Goal: Browse casually: Explore the website without a specific task or goal

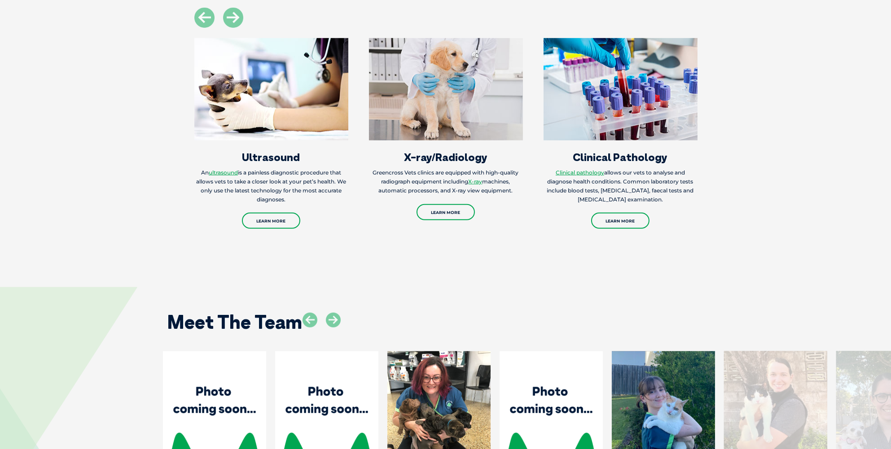
scroll to position [1167, 0]
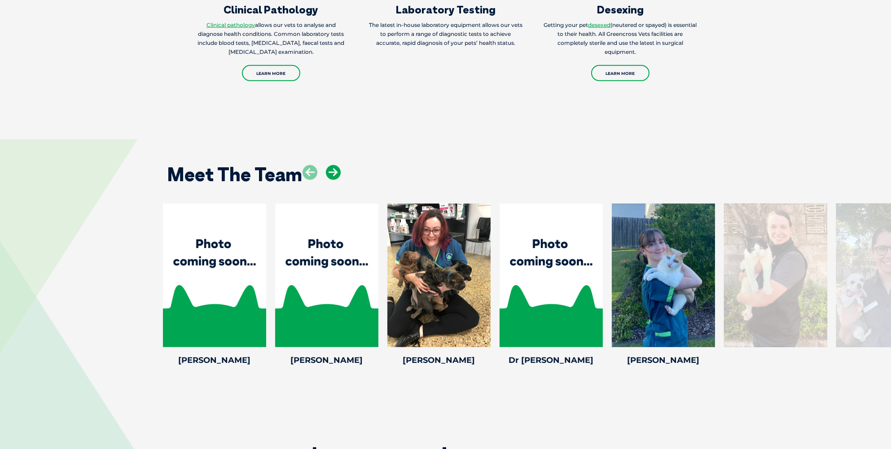
click at [337, 171] on icon at bounding box center [333, 172] width 15 height 15
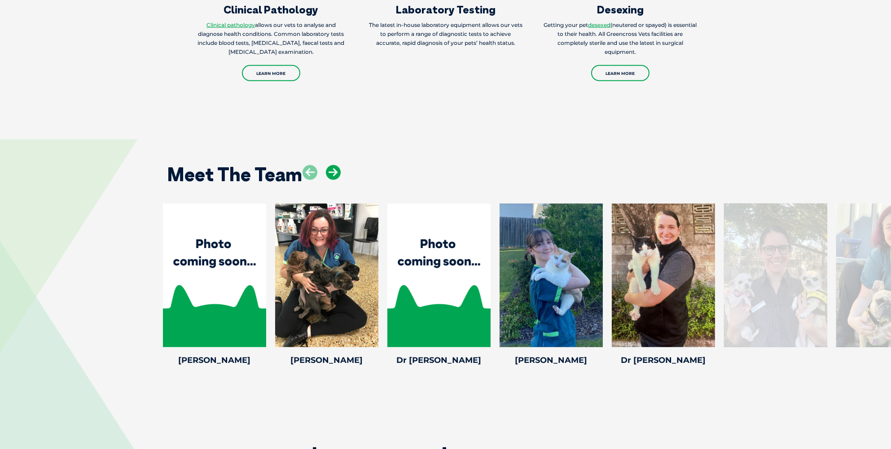
click at [337, 171] on icon at bounding box center [333, 172] width 15 height 15
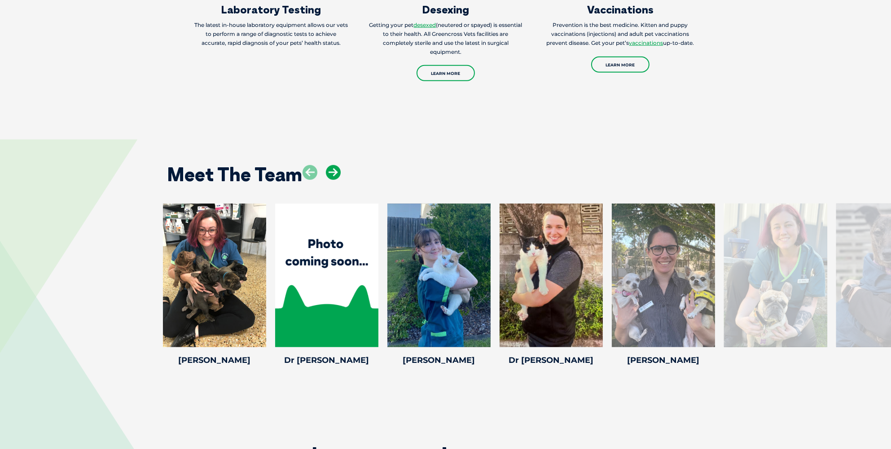
click at [337, 171] on icon at bounding box center [333, 172] width 15 height 15
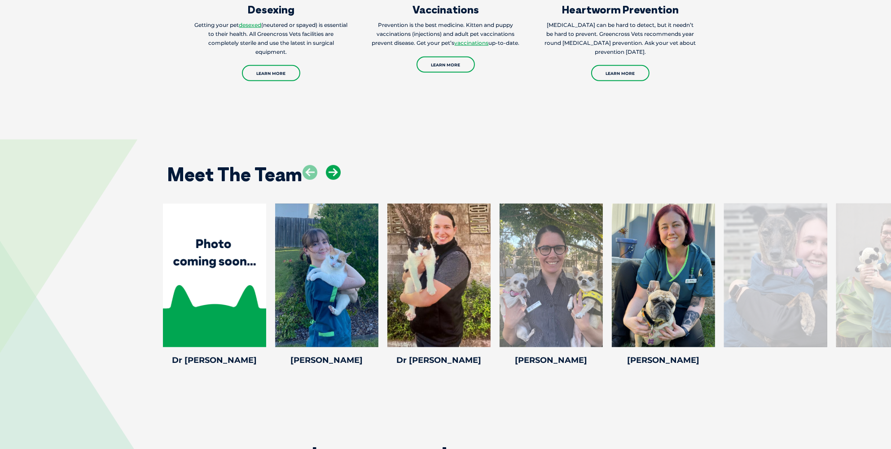
click at [337, 171] on icon at bounding box center [333, 172] width 15 height 15
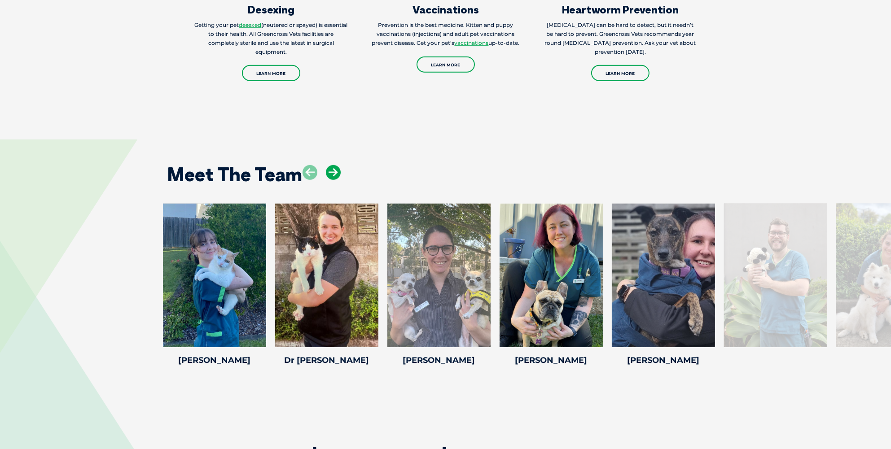
click at [337, 171] on icon at bounding box center [333, 172] width 15 height 15
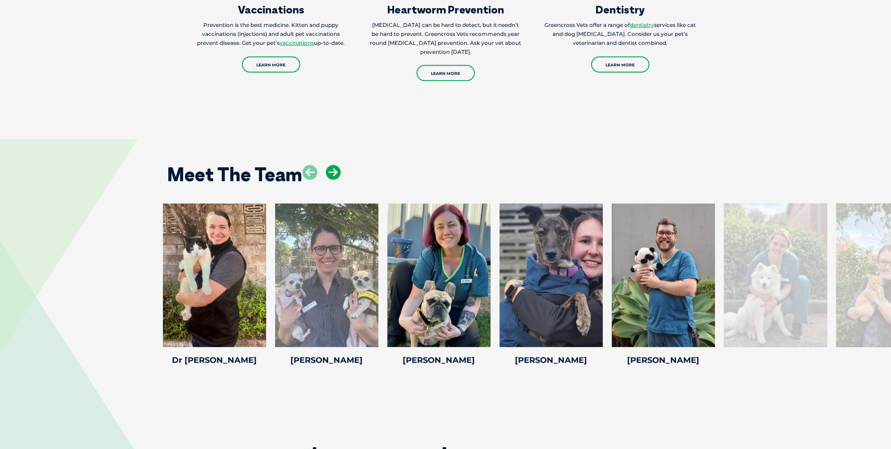
click at [337, 171] on icon at bounding box center [333, 172] width 15 height 15
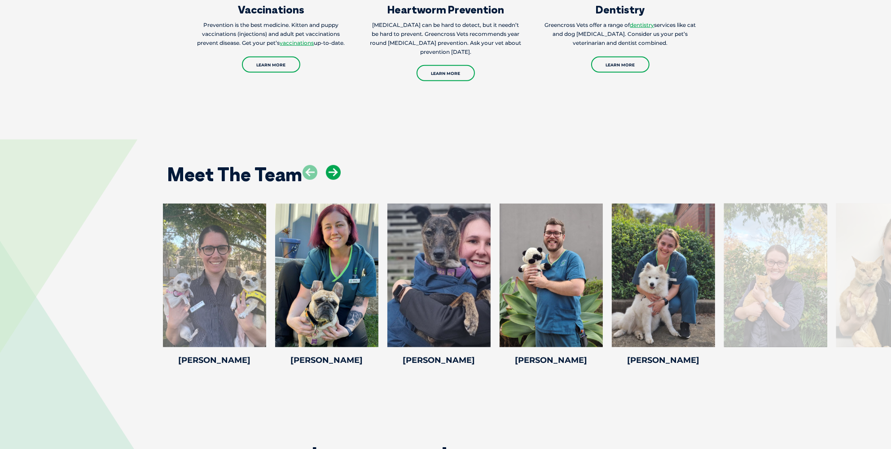
click at [337, 171] on icon at bounding box center [333, 172] width 15 height 15
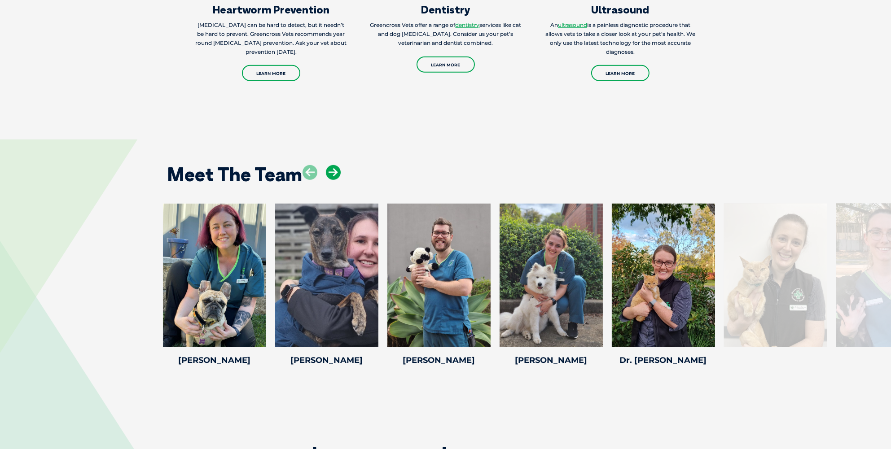
click at [337, 171] on icon at bounding box center [333, 172] width 15 height 15
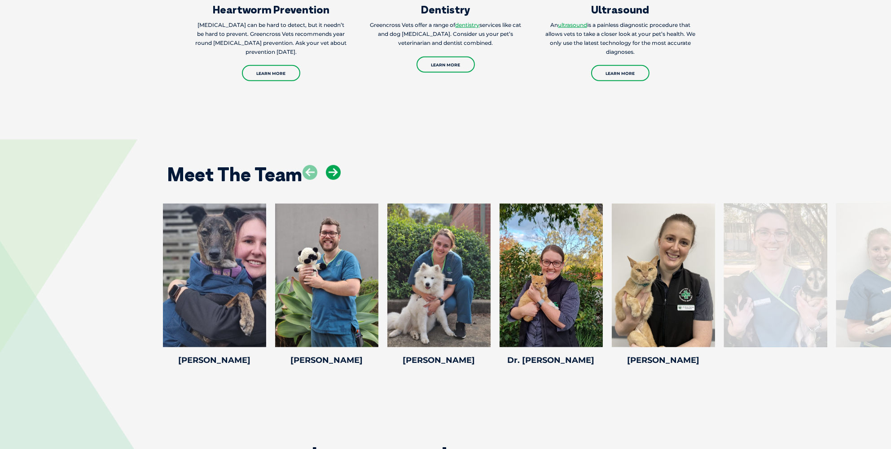
click at [337, 171] on icon at bounding box center [333, 172] width 15 height 15
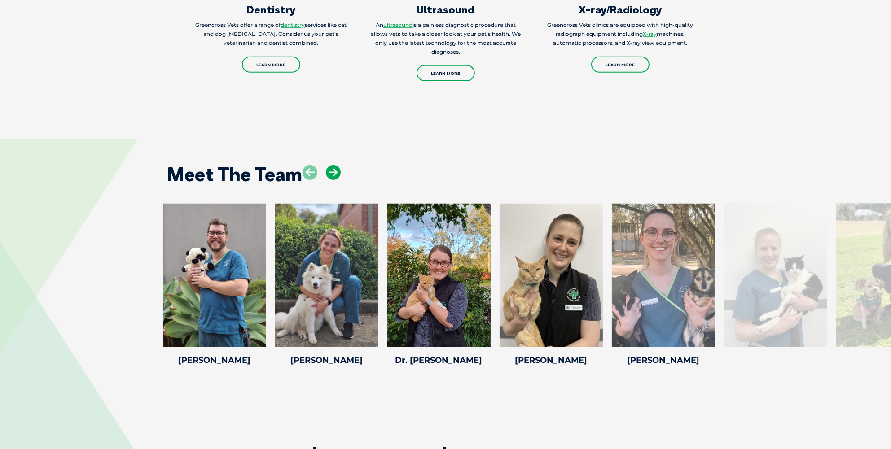
click at [337, 171] on icon at bounding box center [333, 172] width 15 height 15
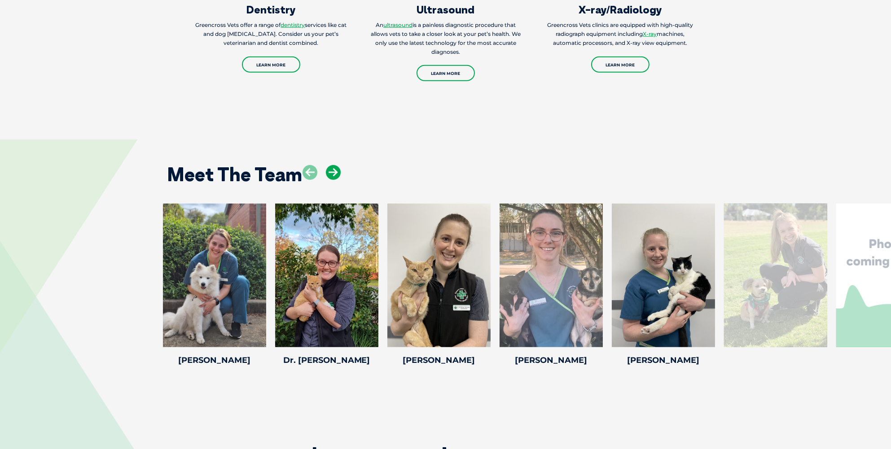
click at [337, 171] on icon at bounding box center [333, 172] width 15 height 15
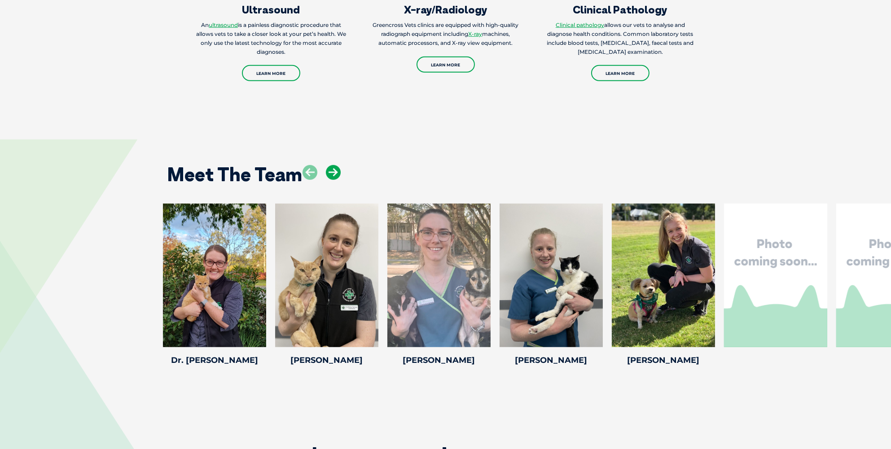
click at [337, 171] on icon at bounding box center [333, 172] width 15 height 15
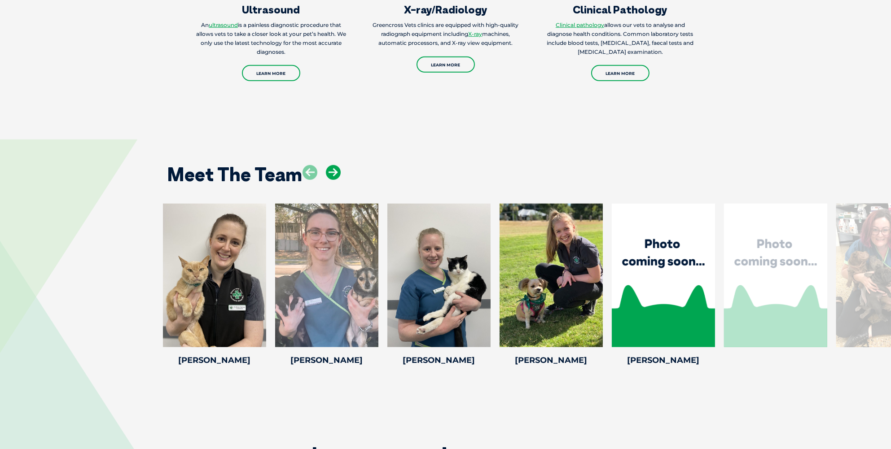
click at [337, 171] on icon at bounding box center [333, 172] width 15 height 15
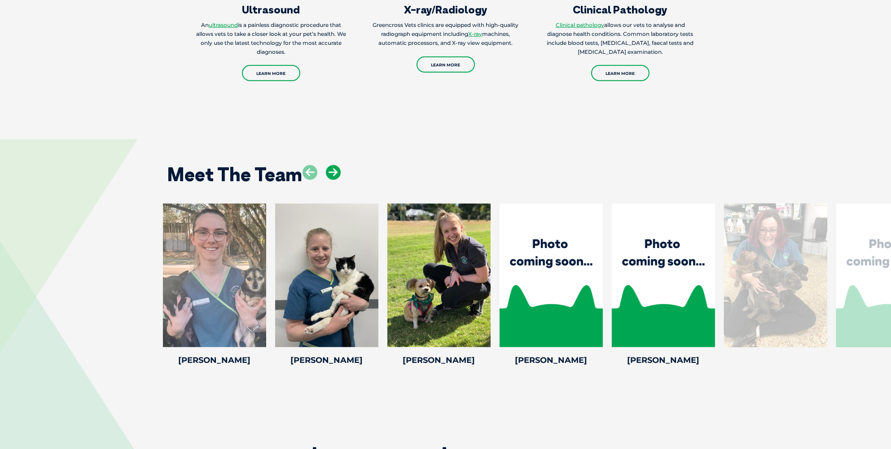
click at [337, 171] on icon at bounding box center [333, 172] width 15 height 15
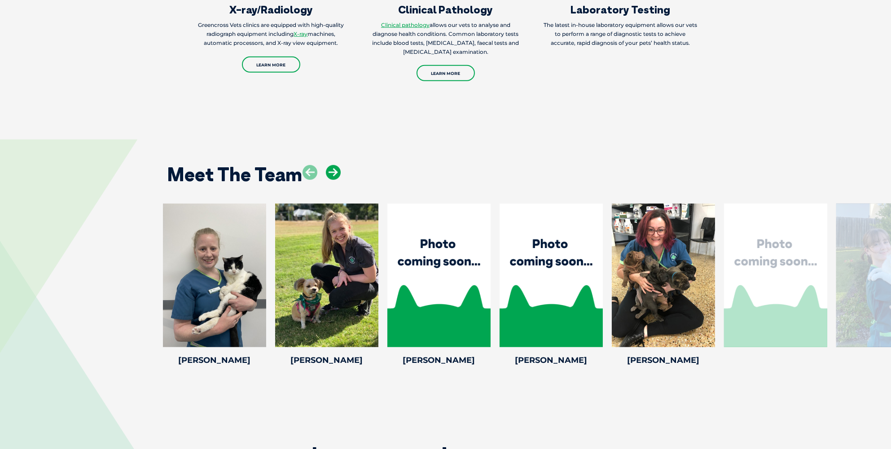
click at [337, 171] on icon at bounding box center [333, 172] width 15 height 15
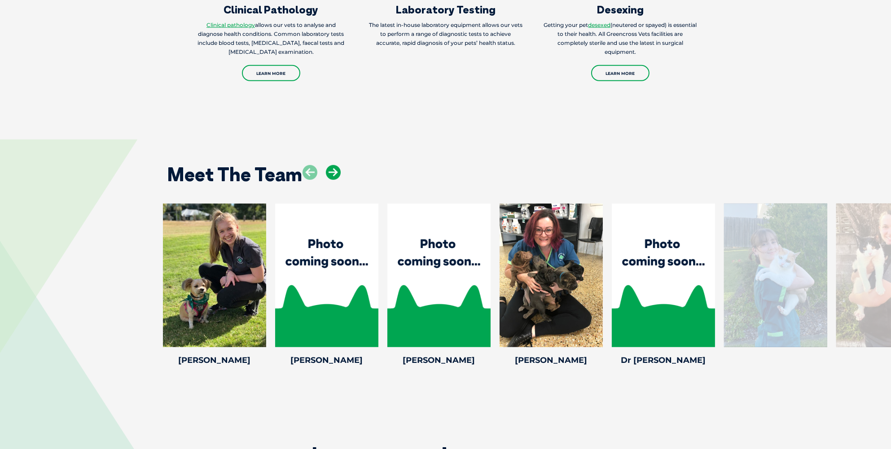
click at [337, 171] on icon at bounding box center [333, 172] width 15 height 15
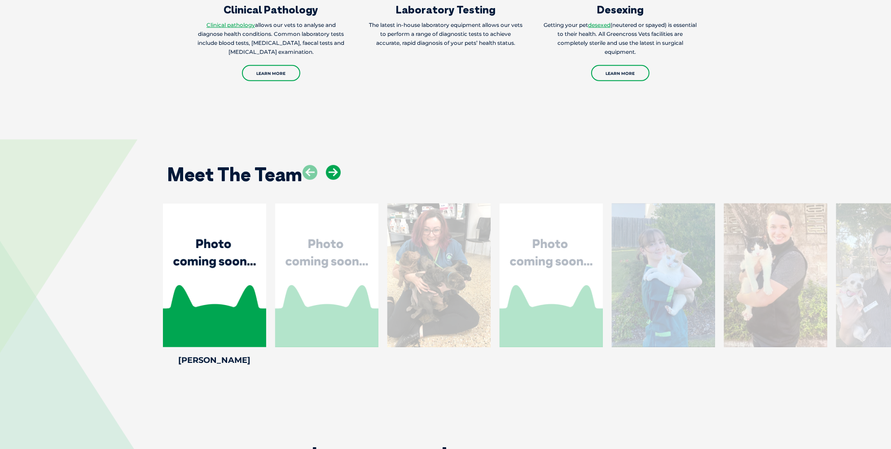
click at [337, 171] on icon at bounding box center [333, 172] width 15 height 15
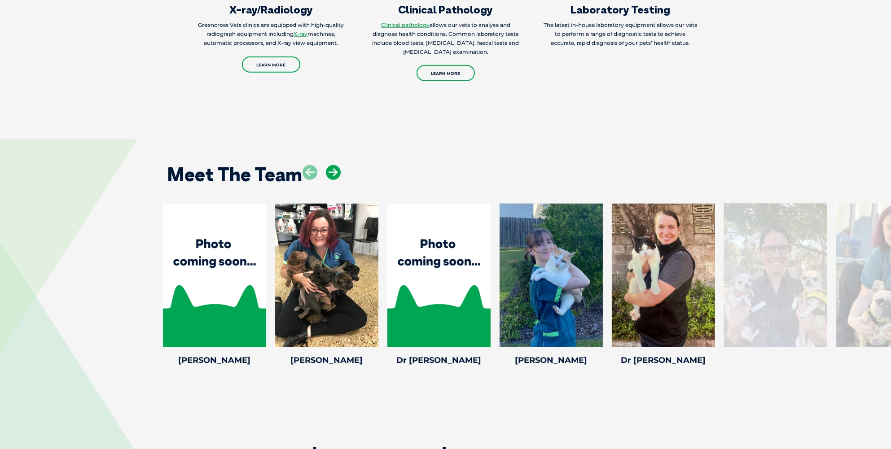
click at [337, 172] on icon at bounding box center [333, 172] width 15 height 15
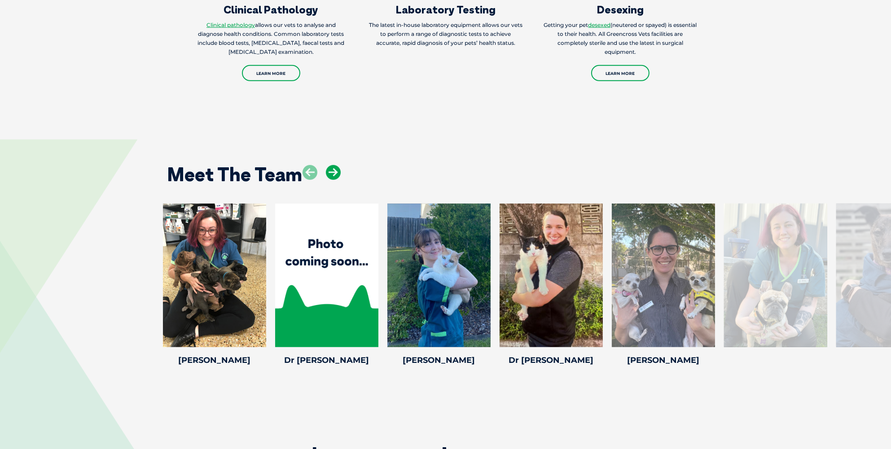
click at [337, 172] on icon at bounding box center [333, 172] width 15 height 15
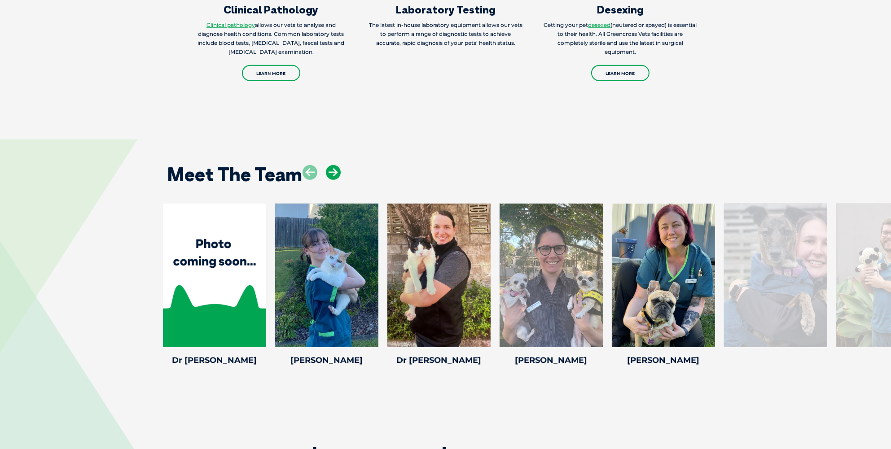
click at [337, 172] on icon at bounding box center [333, 172] width 15 height 15
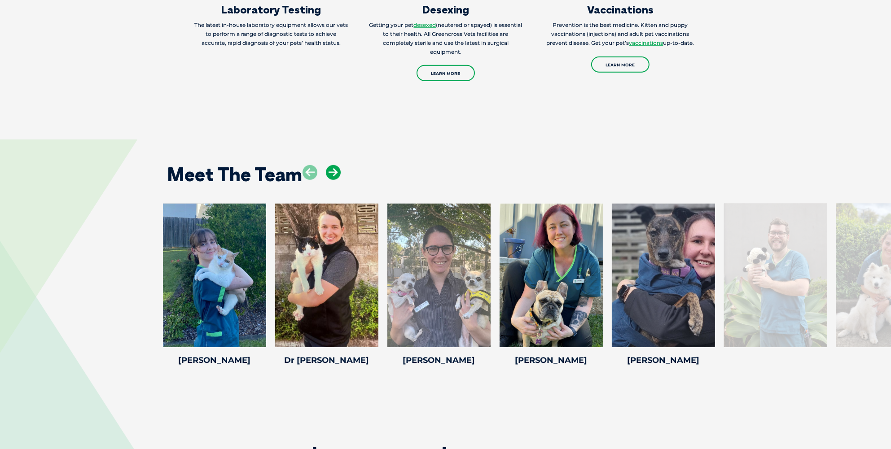
click at [337, 172] on icon at bounding box center [333, 172] width 15 height 15
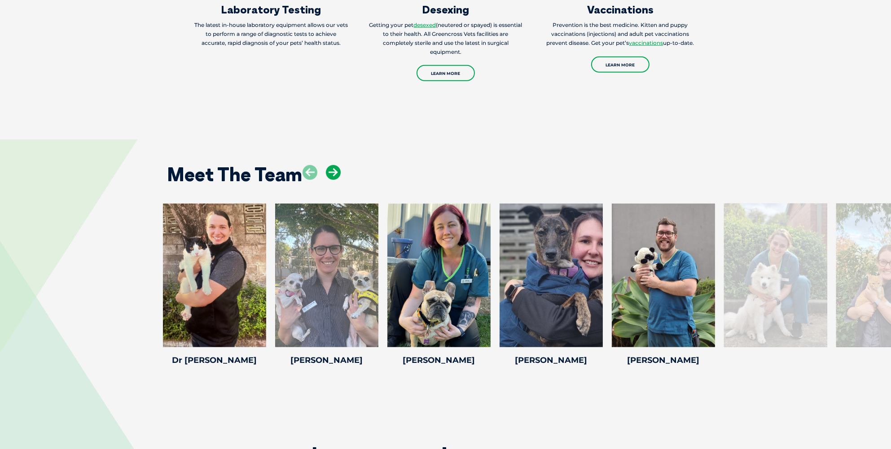
click at [337, 172] on icon at bounding box center [333, 172] width 15 height 15
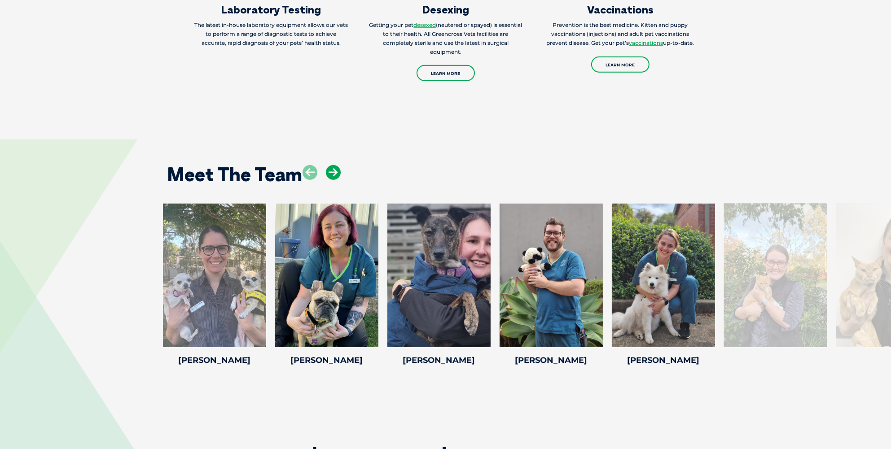
click at [337, 172] on icon at bounding box center [333, 172] width 15 height 15
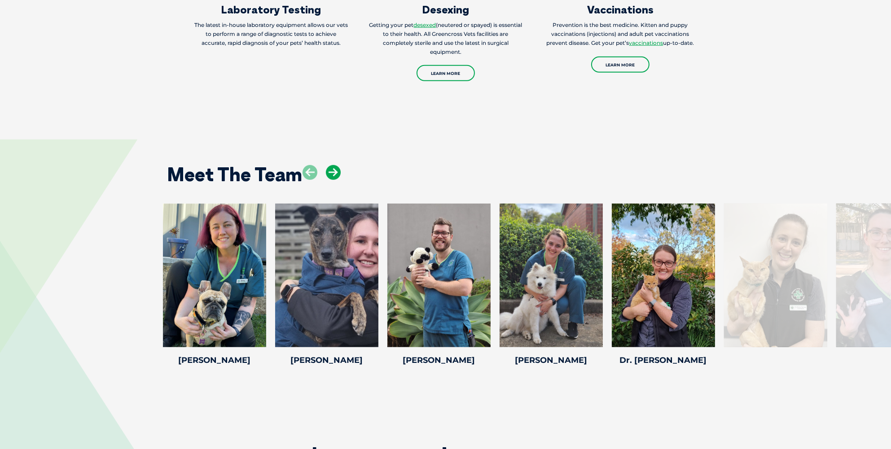
click at [337, 172] on icon at bounding box center [333, 172] width 15 height 15
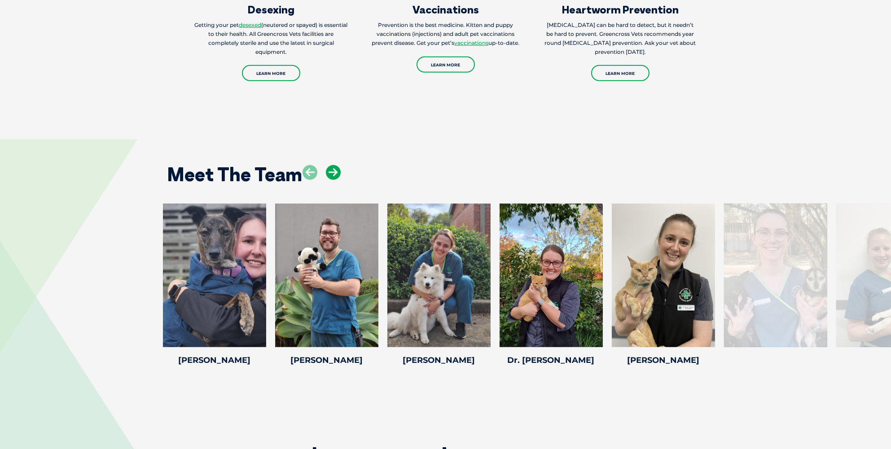
click at [337, 172] on icon at bounding box center [333, 172] width 15 height 15
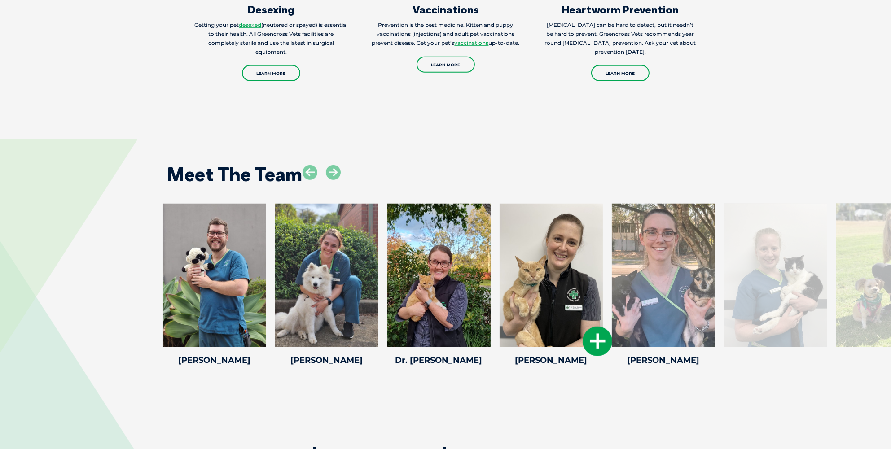
click at [543, 291] on div at bounding box center [551, 276] width 103 height 144
click at [599, 347] on icon at bounding box center [598, 342] width 30 height 30
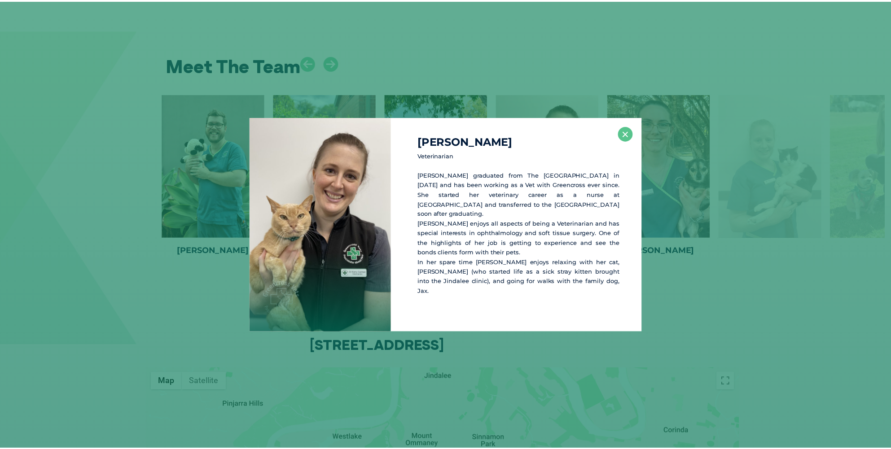
scroll to position [1278, 0]
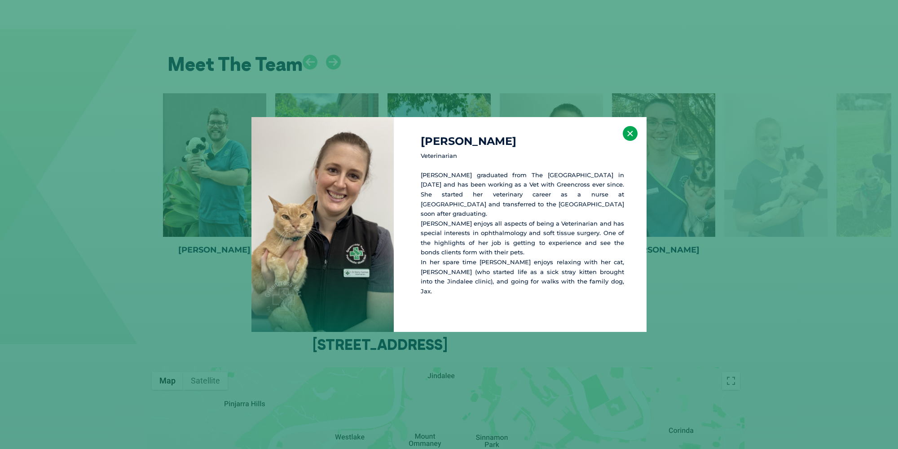
click at [624, 141] on button "×" at bounding box center [630, 133] width 15 height 15
